Goal: Task Accomplishment & Management: Use online tool/utility

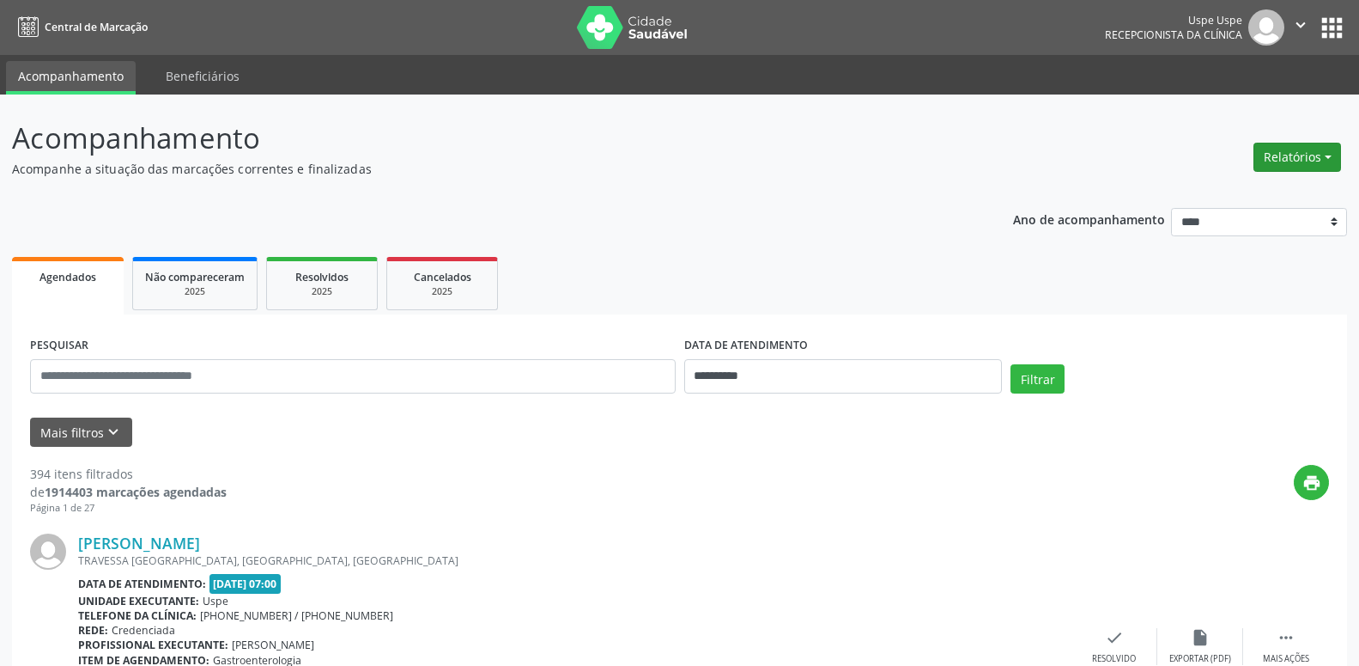
click at [1328, 155] on button "Relatórios" at bounding box center [1298, 157] width 88 height 29
click at [1236, 185] on link "Agendamentos" at bounding box center [1248, 194] width 185 height 24
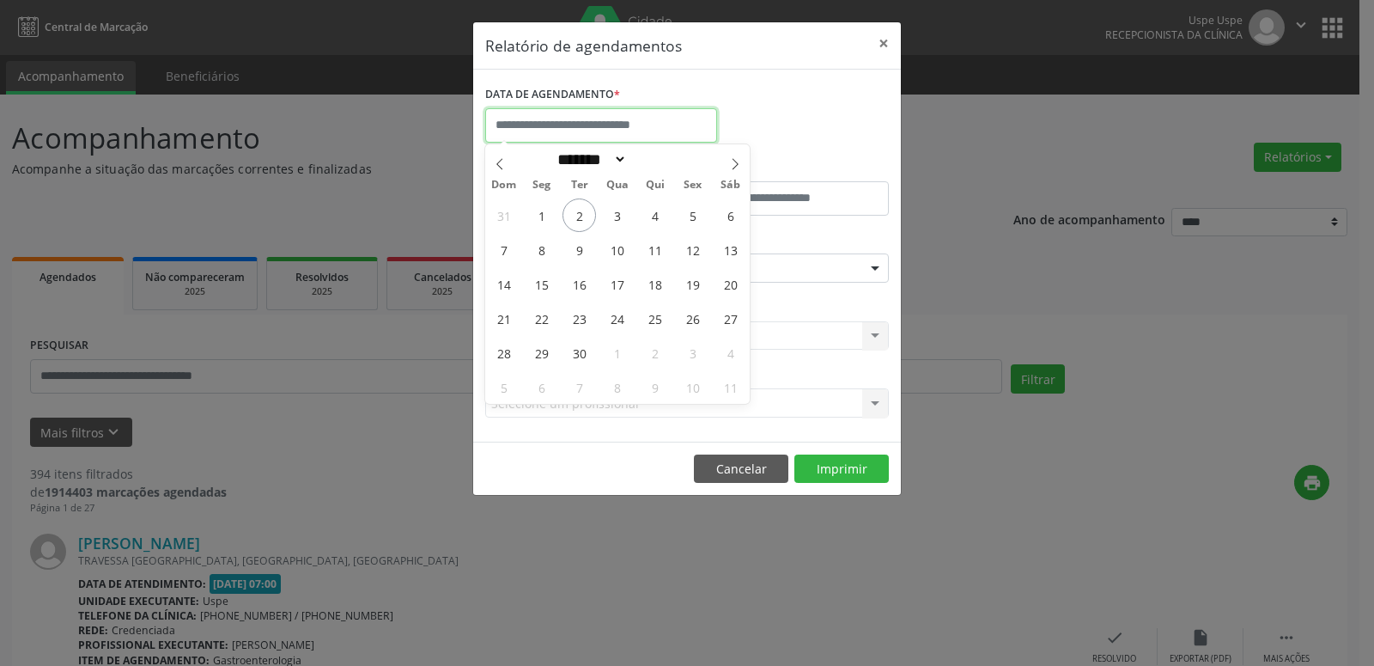
click at [551, 119] on input "text" at bounding box center [601, 125] width 232 height 34
click at [579, 212] on span "2" at bounding box center [578, 214] width 33 height 33
type input "**********"
click at [592, 213] on span "2" at bounding box center [578, 214] width 33 height 33
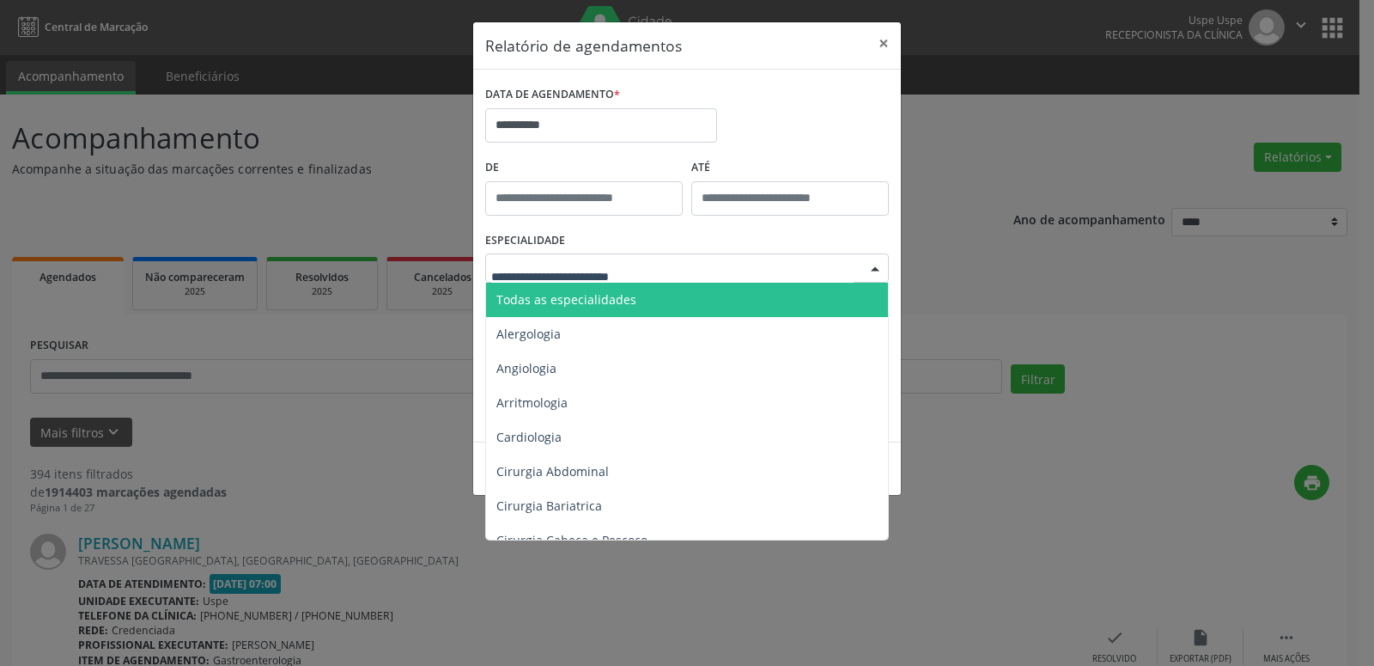
click at [874, 267] on div at bounding box center [875, 268] width 26 height 29
click at [644, 295] on span "Todas as especialidades" at bounding box center [688, 300] width 404 height 34
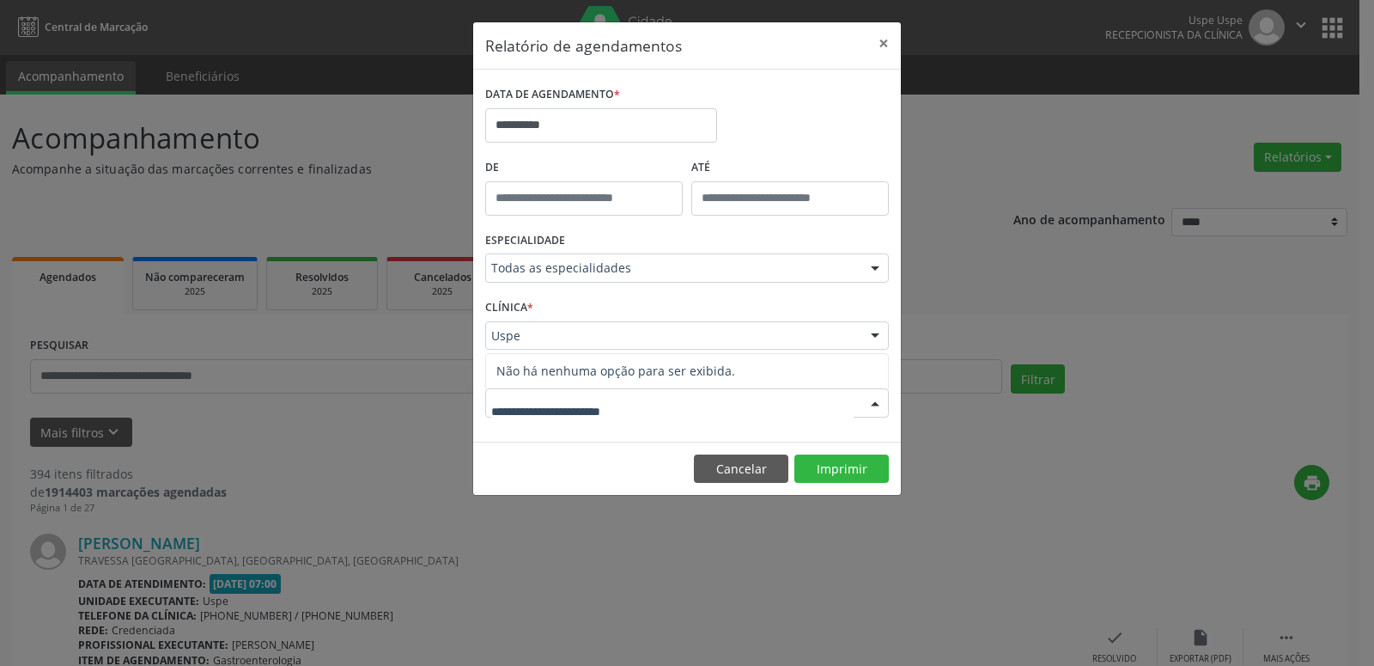
click at [878, 395] on div at bounding box center [875, 403] width 26 height 29
click at [675, 404] on input "text" at bounding box center [672, 411] width 362 height 34
click at [873, 403] on div at bounding box center [875, 403] width 26 height 29
click at [877, 401] on div at bounding box center [875, 403] width 26 height 29
click at [508, 119] on input "**********" at bounding box center [601, 125] width 232 height 34
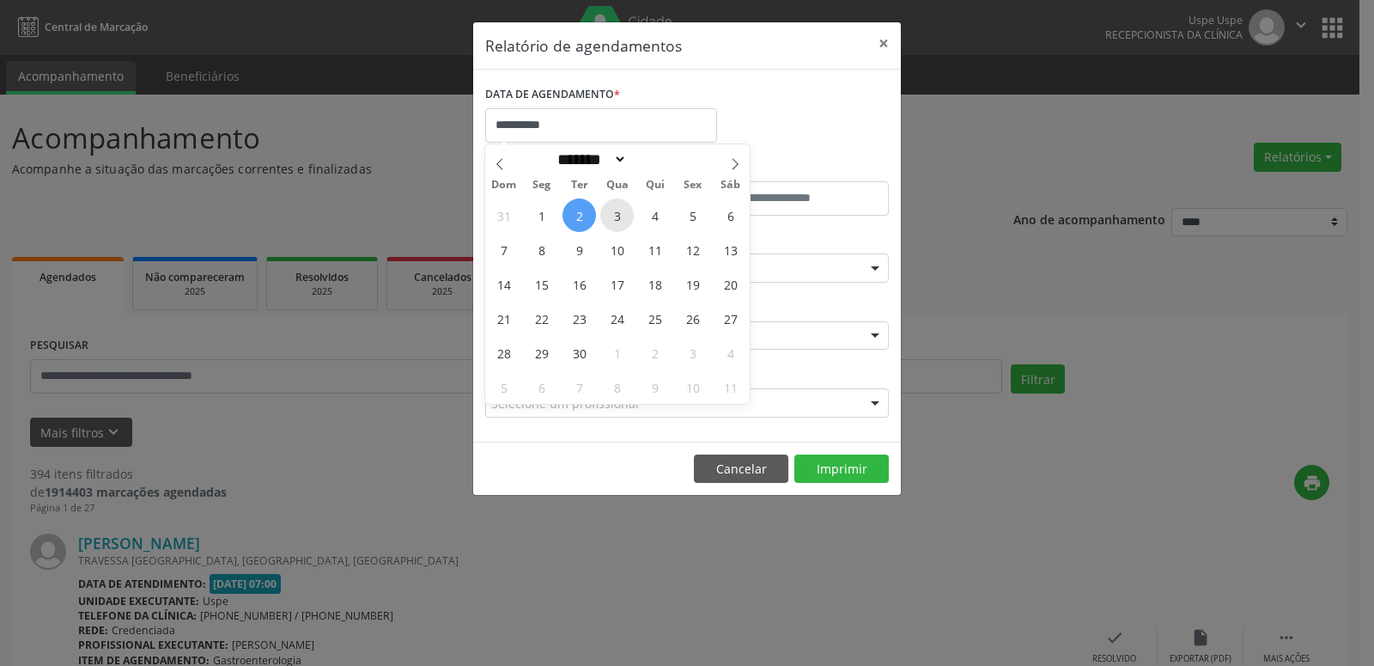
click at [620, 219] on span "3" at bounding box center [616, 214] width 33 height 33
type input "**********"
click at [620, 219] on span "3" at bounding box center [616, 214] width 33 height 33
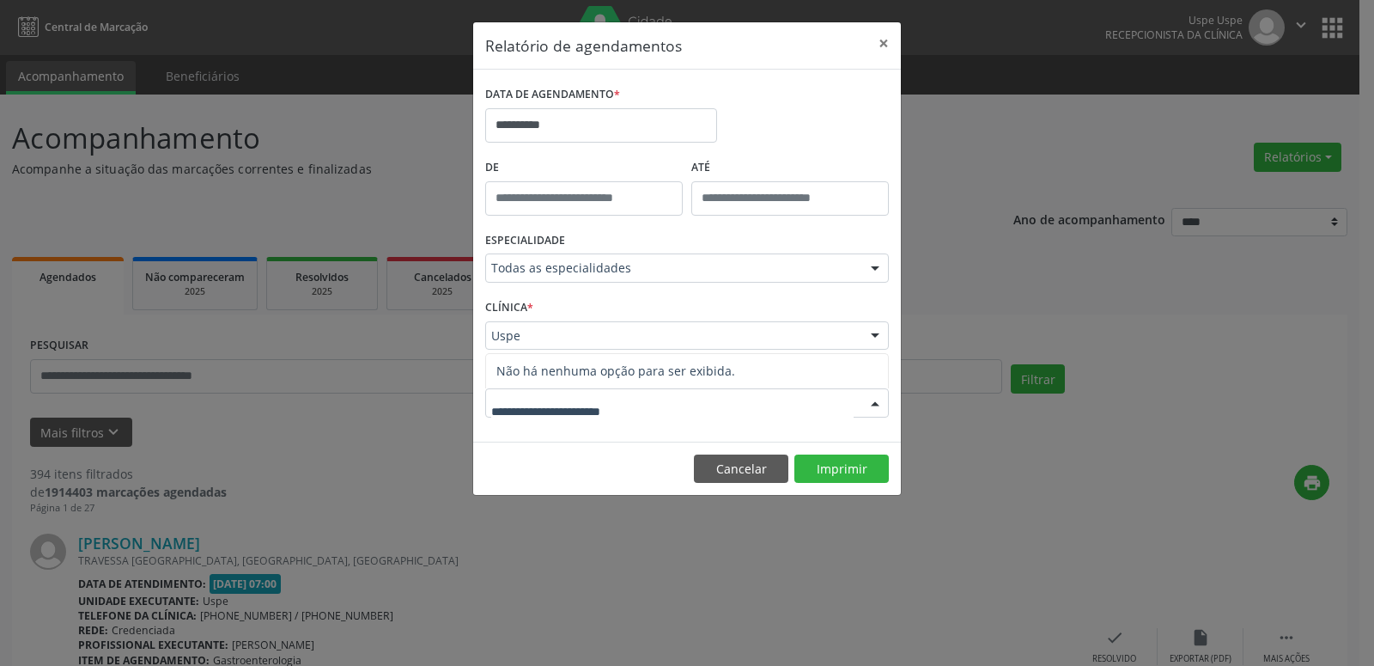
click at [874, 400] on div at bounding box center [875, 403] width 26 height 29
click at [872, 261] on div at bounding box center [875, 268] width 26 height 29
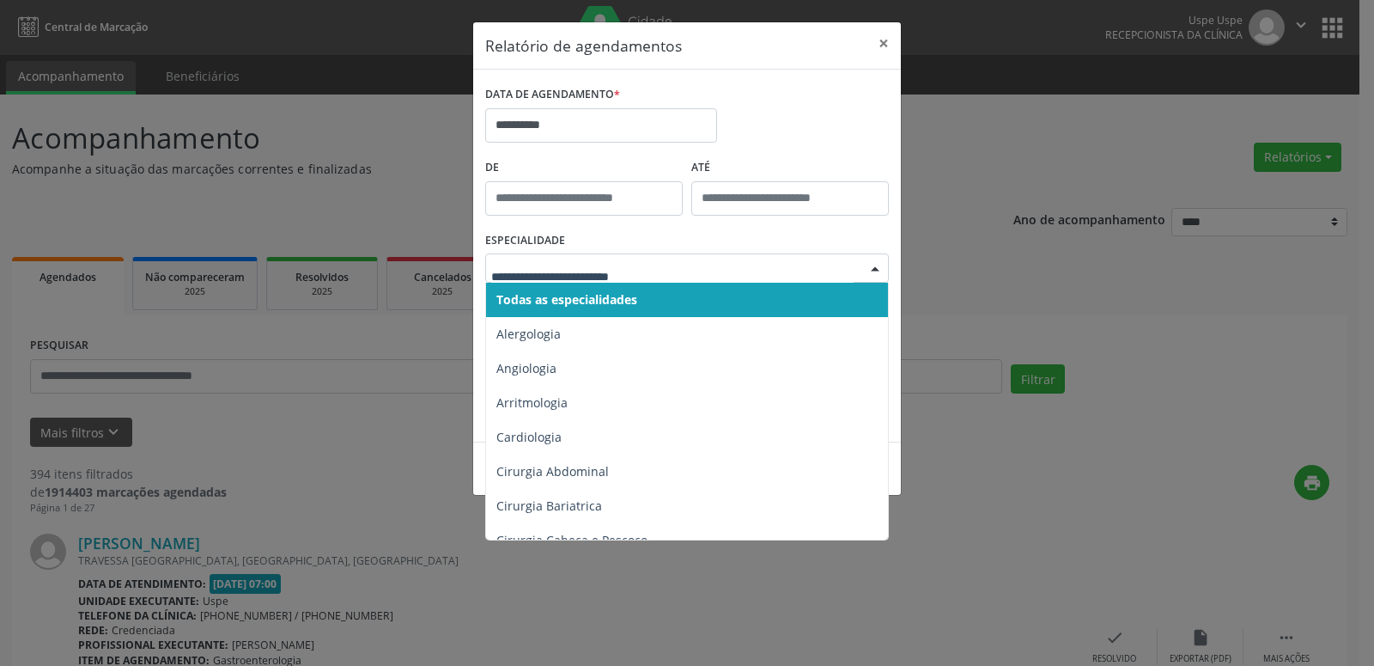
click at [584, 302] on span "Todas as especialidades" at bounding box center [566, 299] width 141 height 16
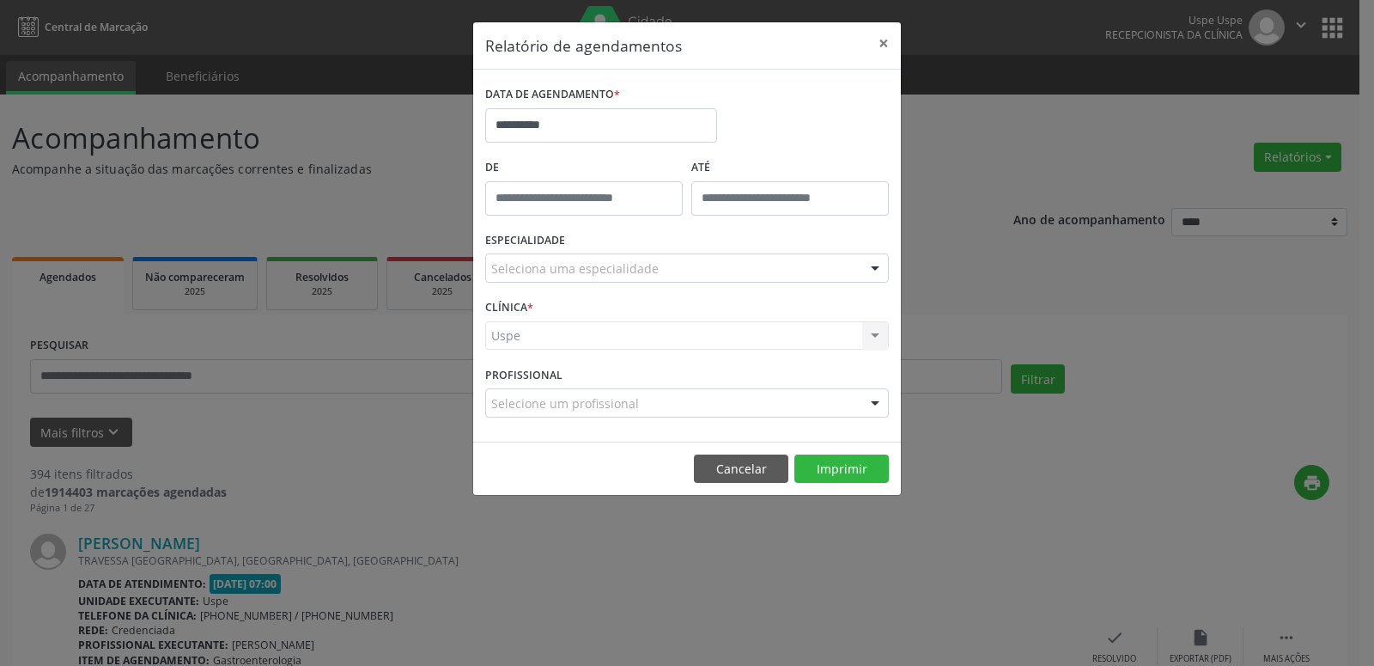
click at [876, 408] on div at bounding box center [875, 403] width 26 height 29
click at [837, 464] on button "Imprimir" at bounding box center [841, 468] width 94 height 29
click at [757, 468] on button "Cancelar" at bounding box center [741, 468] width 94 height 29
